Goal: Navigation & Orientation: Understand site structure

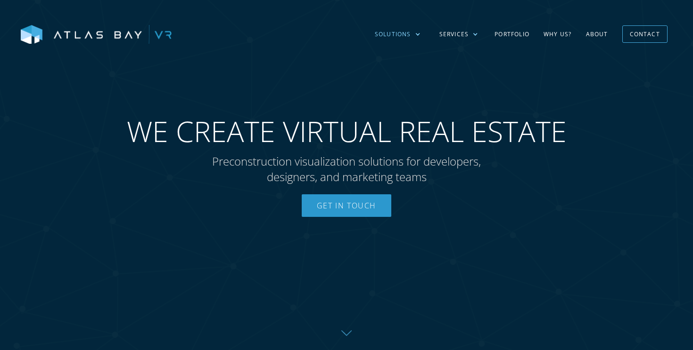
click at [416, 33] on div at bounding box center [418, 35] width 6 height 6
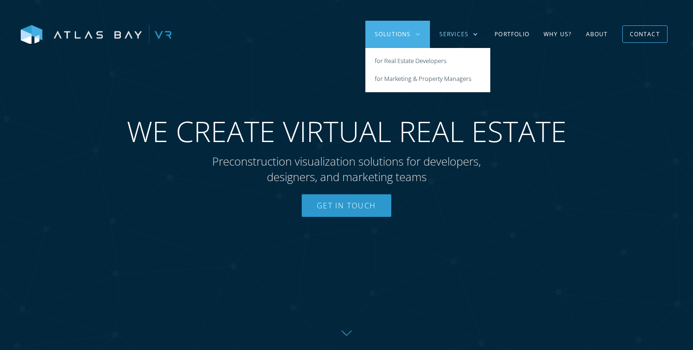
click at [476, 32] on div at bounding box center [475, 35] width 6 height 6
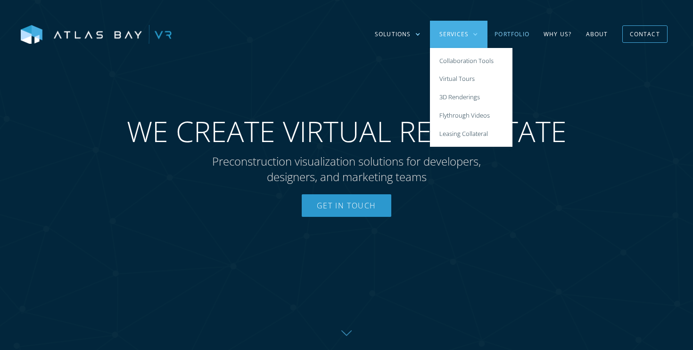
click at [533, 36] on link "Portfolio" at bounding box center [511, 34] width 49 height 27
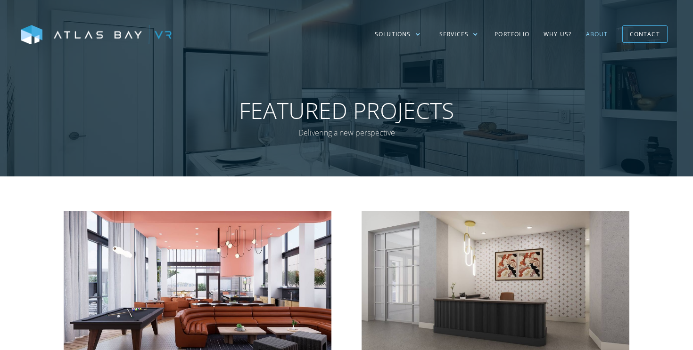
click at [602, 37] on link "About" at bounding box center [597, 34] width 36 height 27
